Goal: Find specific page/section: Find specific page/section

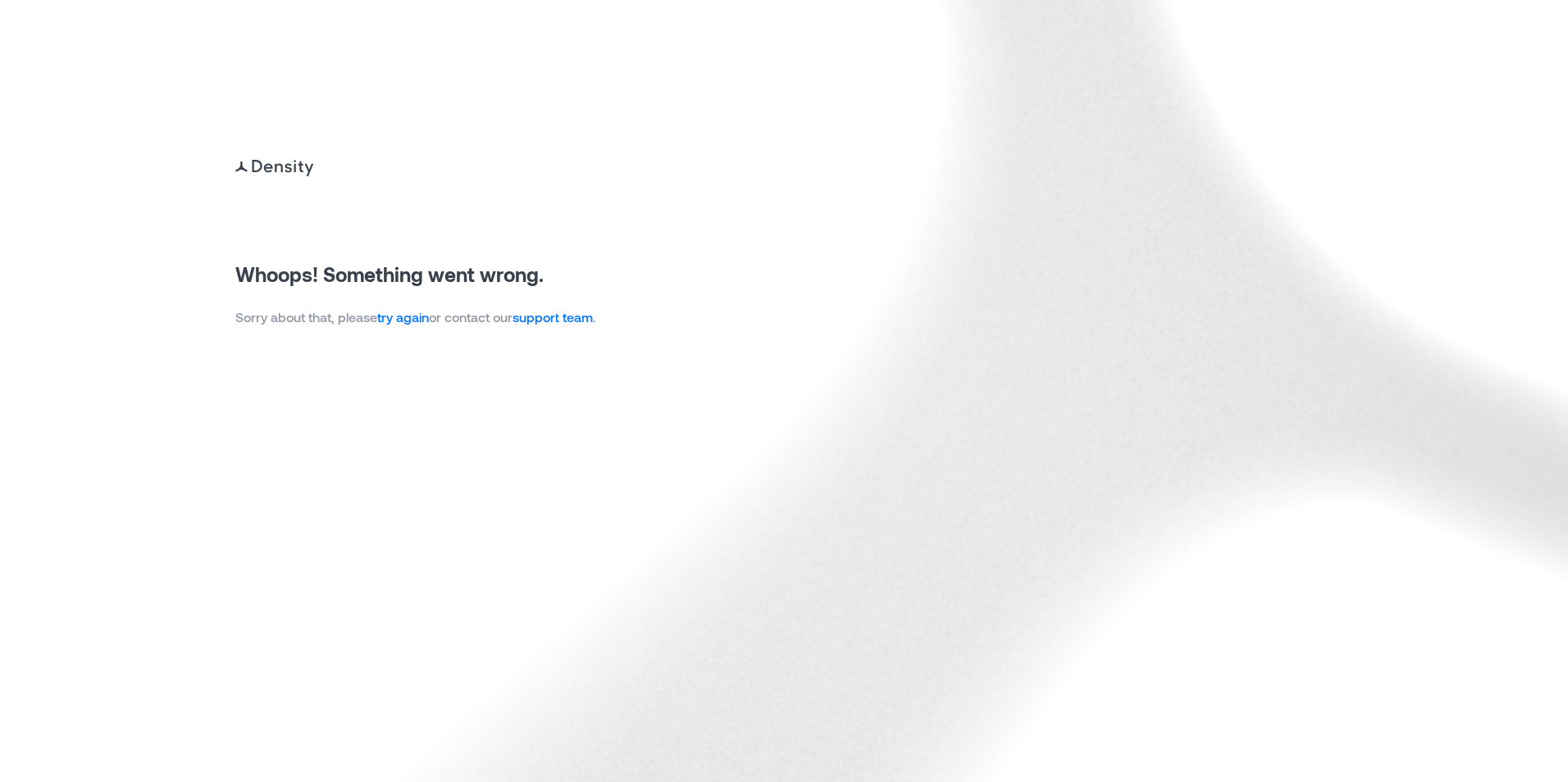
click at [404, 321] on link "try again" at bounding box center [403, 316] width 52 height 15
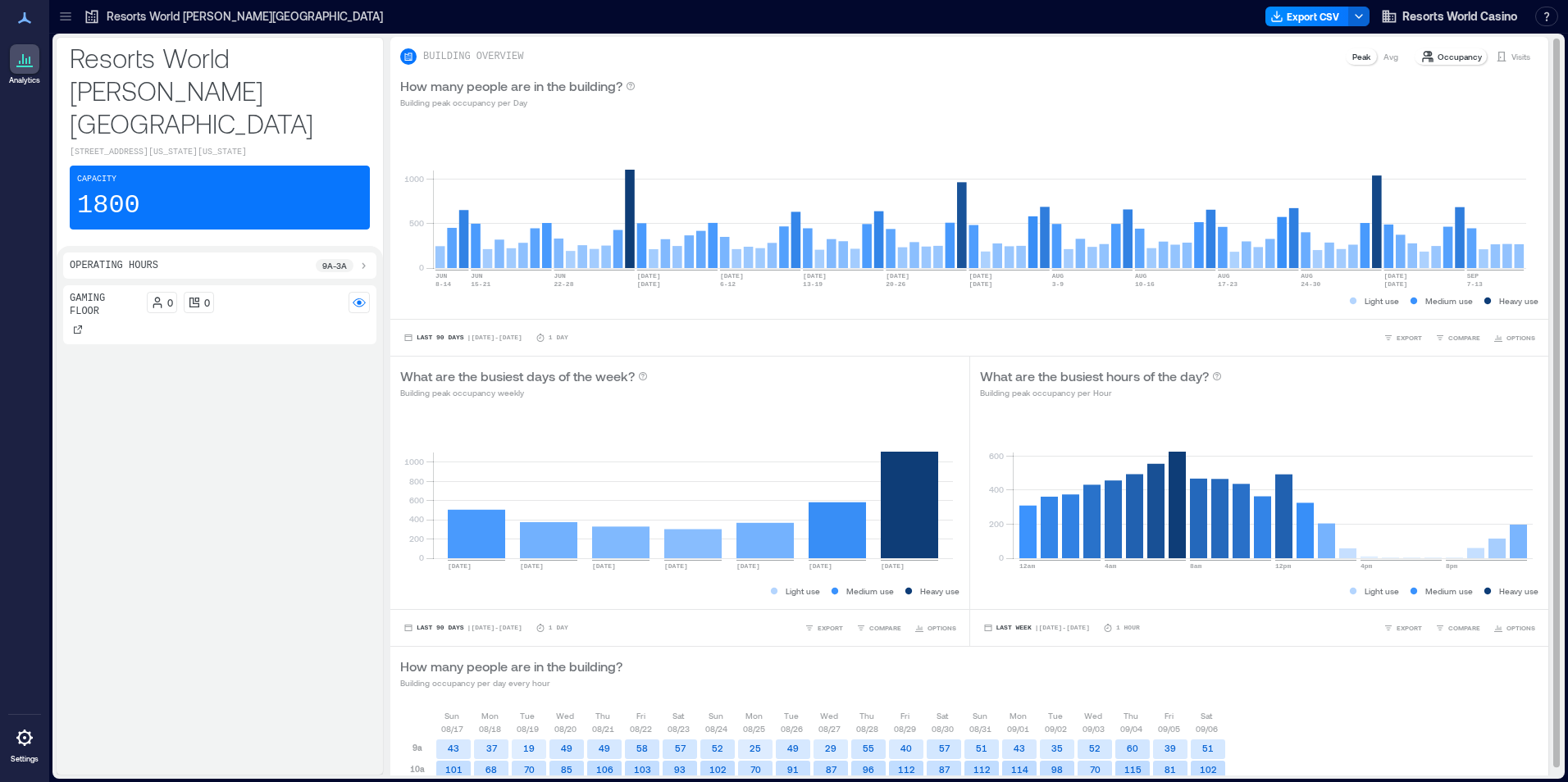
click at [1497, 53] on icon at bounding box center [1501, 57] width 9 height 10
